Goal: Information Seeking & Learning: Learn about a topic

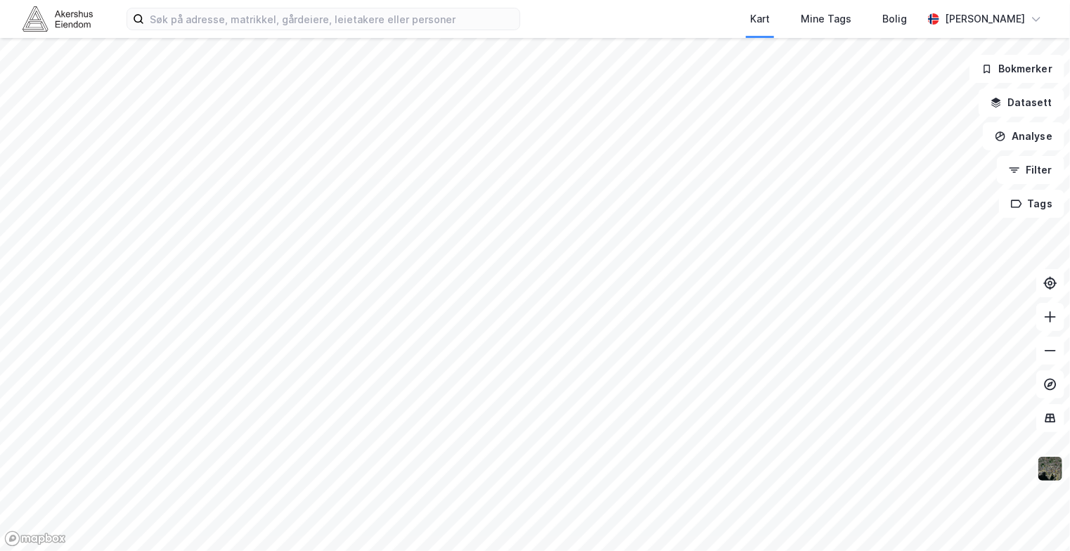
click at [1044, 465] on img at bounding box center [1050, 469] width 27 height 27
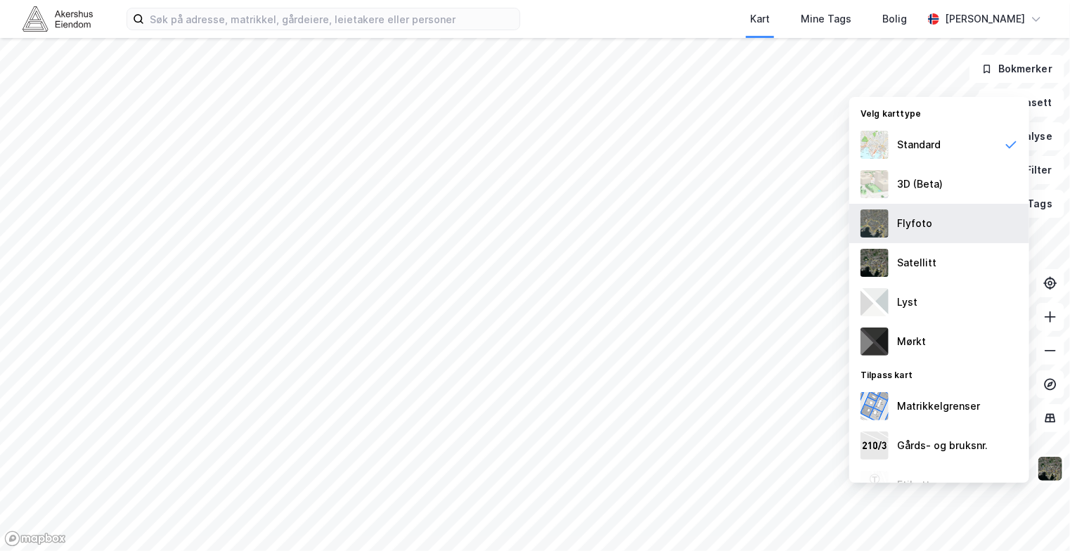
click at [919, 230] on div "Flyfoto" at bounding box center [914, 223] width 35 height 17
